Goal: Task Accomplishment & Management: Complete application form

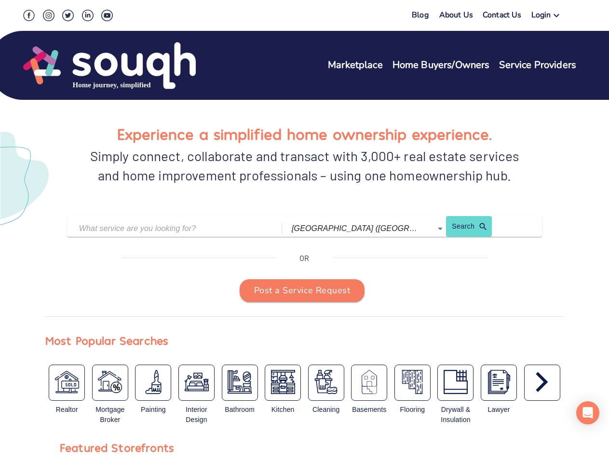
click at [558, 16] on icon at bounding box center [556, 16] width 12 height 12
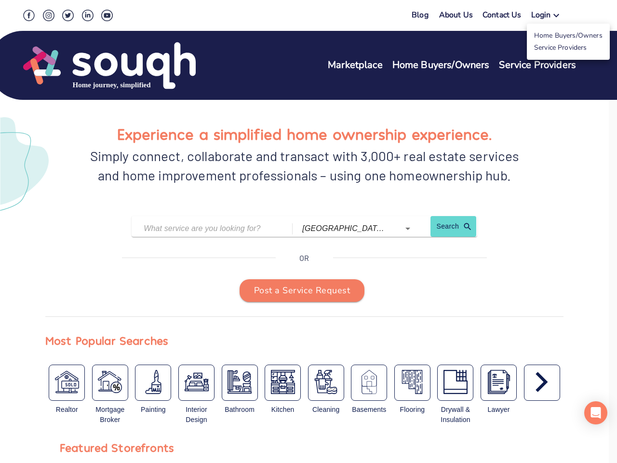
click at [213, 228] on div at bounding box center [308, 231] width 617 height 463
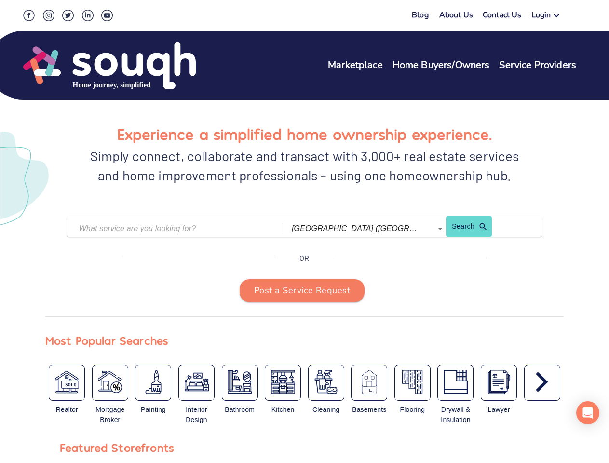
click at [357, 228] on input "[GEOGRAPHIC_DATA] ([GEOGRAPHIC_DATA])" at bounding box center [354, 228] width 127 height 15
click at [437, 228] on icon "Open" at bounding box center [439, 228] width 5 height 2
click at [450, 228] on link "Search" at bounding box center [465, 229] width 39 height 16
click at [302, 291] on span "Post a Service Request" at bounding box center [302, 290] width 96 height 15
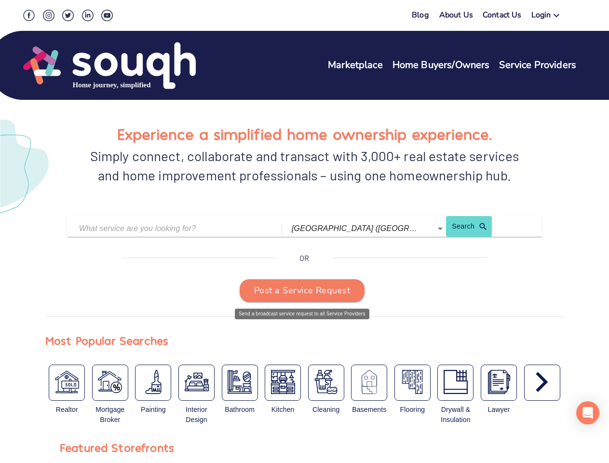
click at [66, 382] on img "button" at bounding box center [67, 382] width 24 height 24
click at [110, 382] on img "button" at bounding box center [110, 382] width 24 height 24
type input "Mortgage Broker / Agent"
